Goal: Task Accomplishment & Management: Complete application form

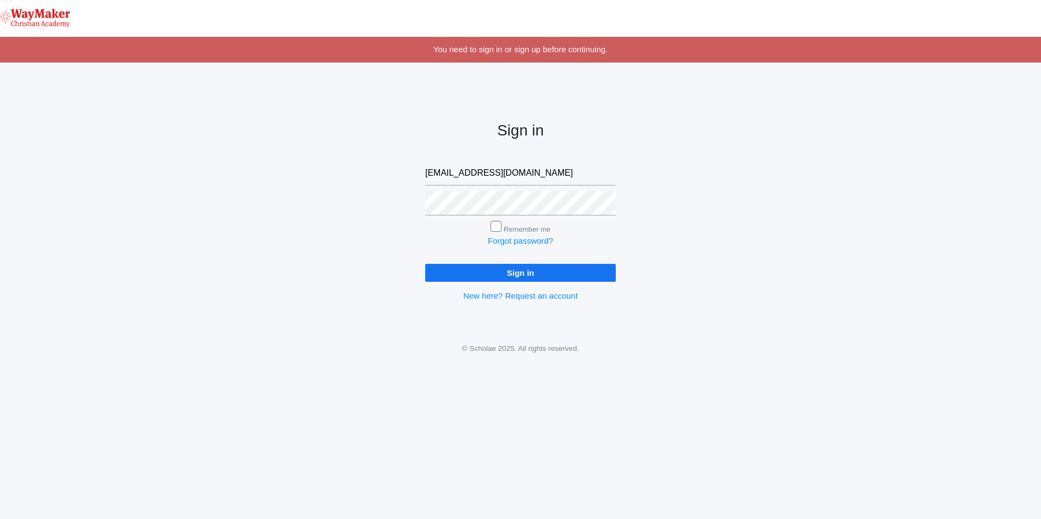
type input "gpecor@waymakerchristian.com"
click at [496, 228] on input "Remember me" at bounding box center [495, 226] width 11 height 11
checkbox input "true"
click at [506, 275] on input "Sign in" at bounding box center [520, 273] width 191 height 18
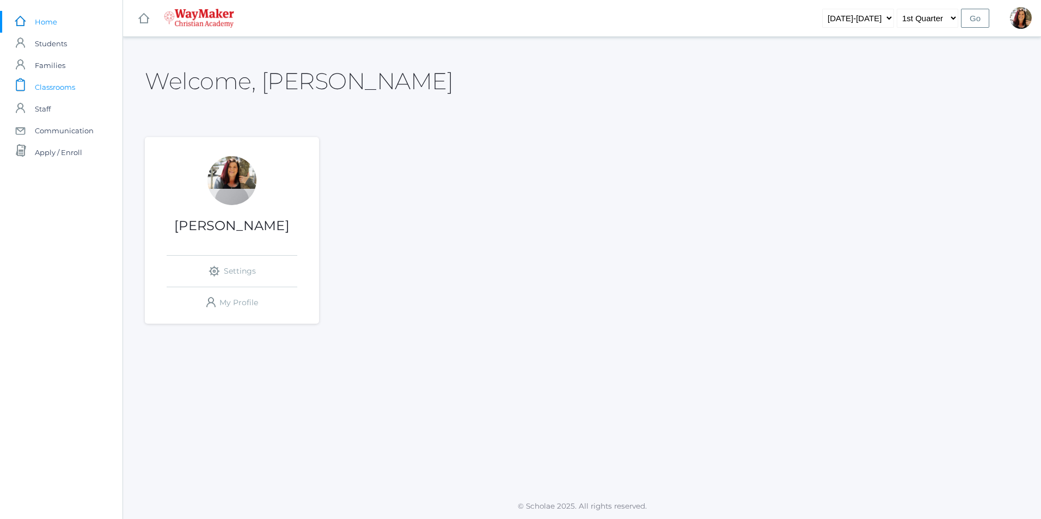
click at [62, 87] on span "Classrooms" at bounding box center [55, 87] width 40 height 22
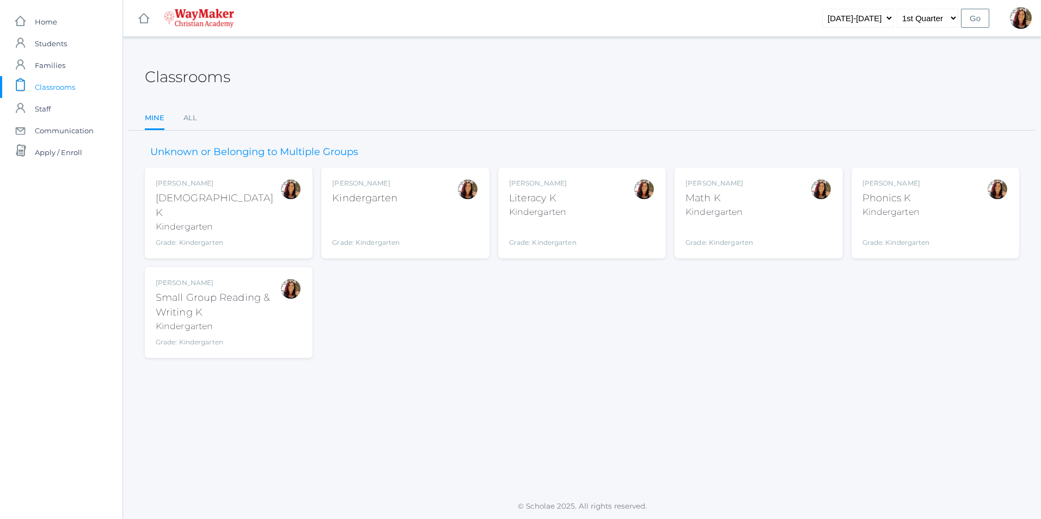
click at [393, 198] on div "Kindergarten" at bounding box center [365, 198] width 67 height 15
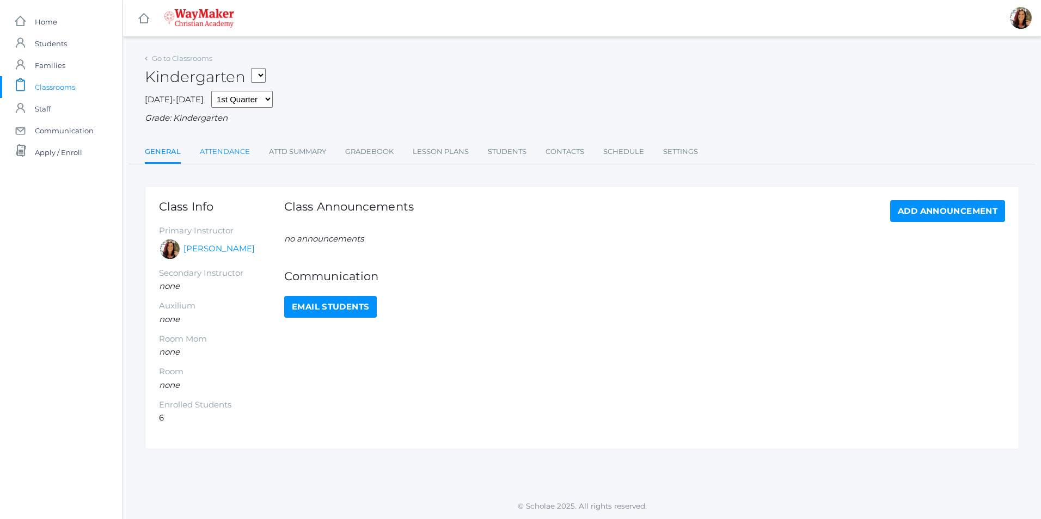
click at [218, 149] on link "Attendance" at bounding box center [225, 152] width 50 height 22
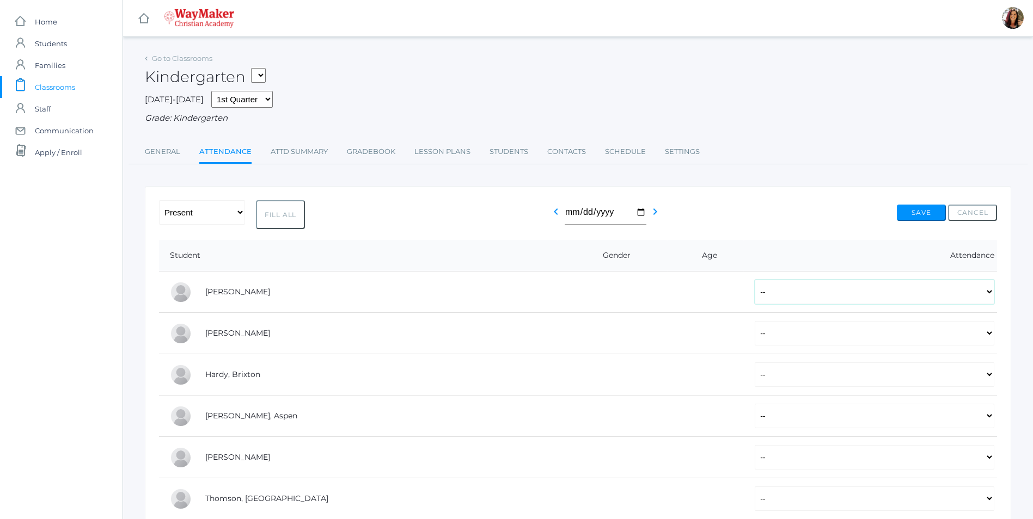
click at [988, 297] on select "-- Present Tardy Excused Tardy Unexcused Absent Excused Absent Unexcused" at bounding box center [873, 292] width 239 height 24
select select "P"
click at [754, 281] on select "-- Present Tardy Excused Tardy Unexcused Absent Excused Absent Unexcused" at bounding box center [873, 292] width 239 height 24
click at [982, 336] on select "-- Present Tardy Excused Tardy Unexcused Absent Excused Absent Unexcused" at bounding box center [873, 333] width 239 height 24
select select "P"
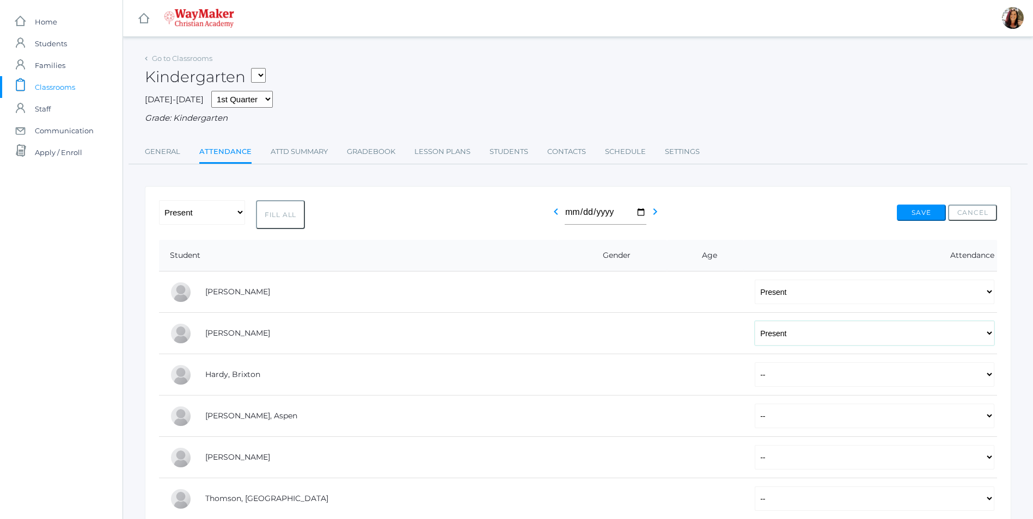
click at [754, 322] on select "-- Present Tardy Excused Tardy Unexcused Absent Excused Absent Unexcused" at bounding box center [873, 333] width 239 height 24
click at [986, 378] on select "-- Present Tardy Excused Tardy Unexcused Absent Excused Absent Unexcused" at bounding box center [873, 374] width 239 height 24
select select "P"
click at [754, 364] on select "-- Present Tardy Excused Tardy Unexcused Absent Excused Absent Unexcused" at bounding box center [873, 374] width 239 height 24
click at [988, 423] on select "-- Present Tardy Excused Tardy Unexcused Absent Excused Absent Unexcused" at bounding box center [873, 416] width 239 height 24
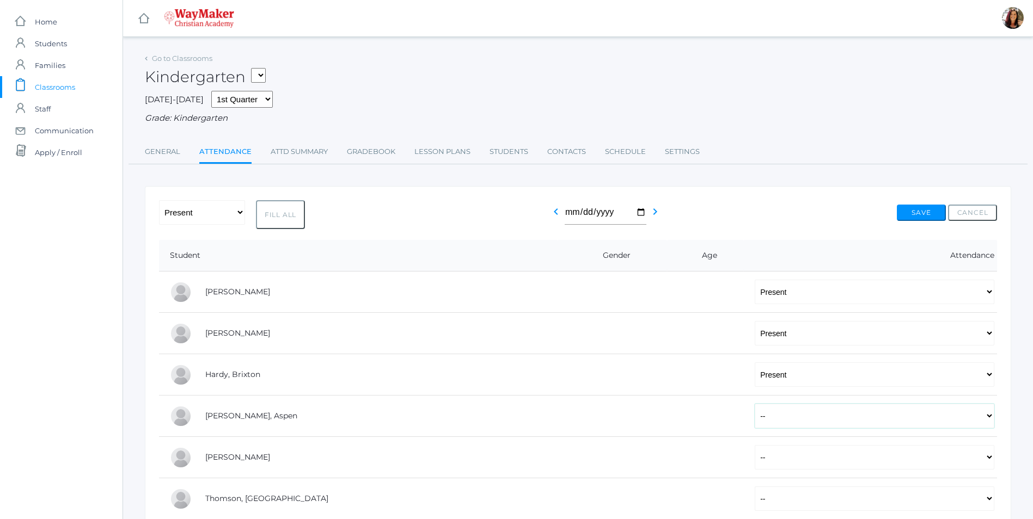
select select "AE"
click at [754, 405] on select "-- Present Tardy Excused Tardy Unexcused Absent Excused Absent Unexcused" at bounding box center [873, 416] width 239 height 24
click at [987, 462] on select "-- Present Tardy Excused Tardy Unexcused Absent Excused Absent Unexcused" at bounding box center [873, 457] width 239 height 24
select select "P"
click at [754, 446] on select "-- Present Tardy Excused Tardy Unexcused Absent Excused Absent Unexcused" at bounding box center [873, 457] width 239 height 24
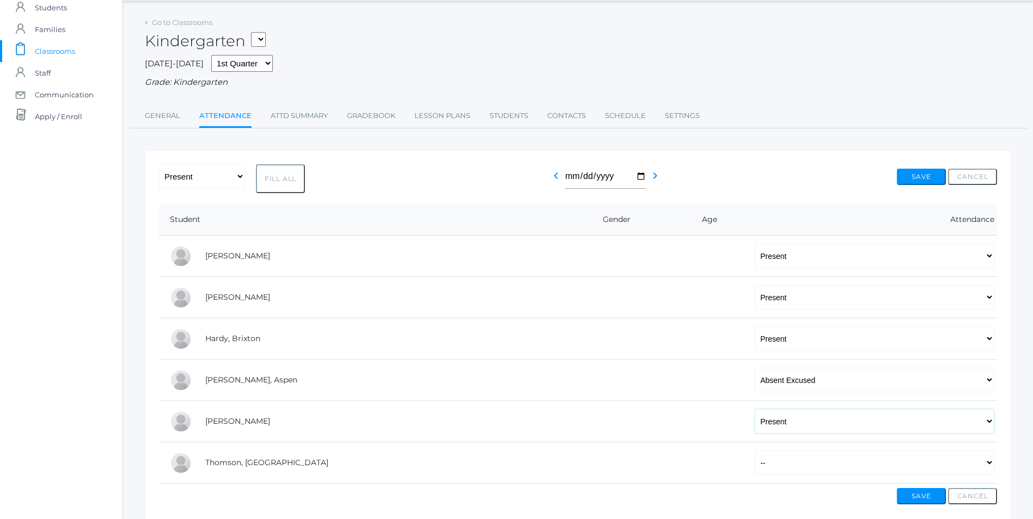
scroll to position [54, 0]
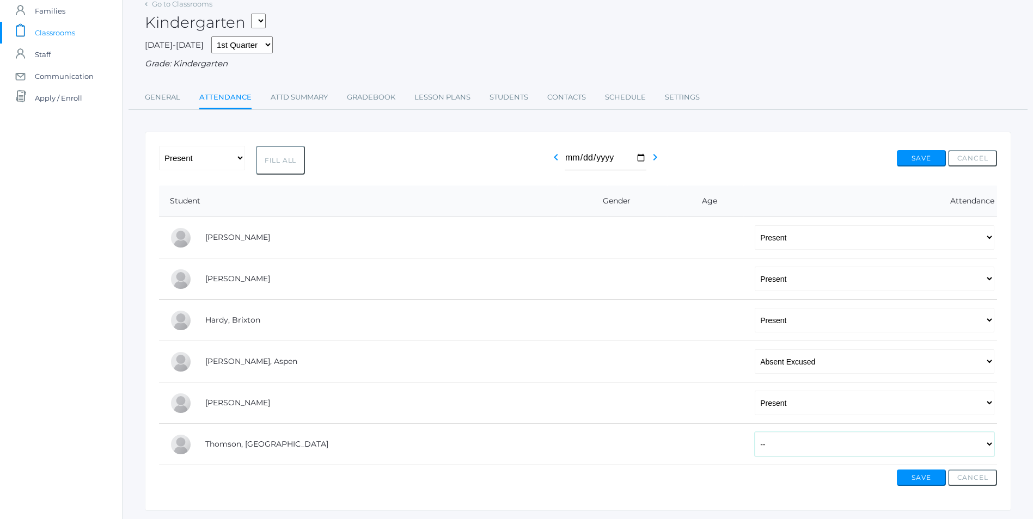
click at [984, 446] on select "-- Present Tardy Excused Tardy Unexcused Absent Excused Absent Unexcused" at bounding box center [873, 444] width 239 height 24
select select "P"
click at [754, 433] on select "-- Present Tardy Excused Tardy Unexcused Absent Excused Absent Unexcused" at bounding box center [873, 444] width 239 height 24
click at [917, 479] on button "Save" at bounding box center [920, 478] width 49 height 16
